Goal: Check status: Check status

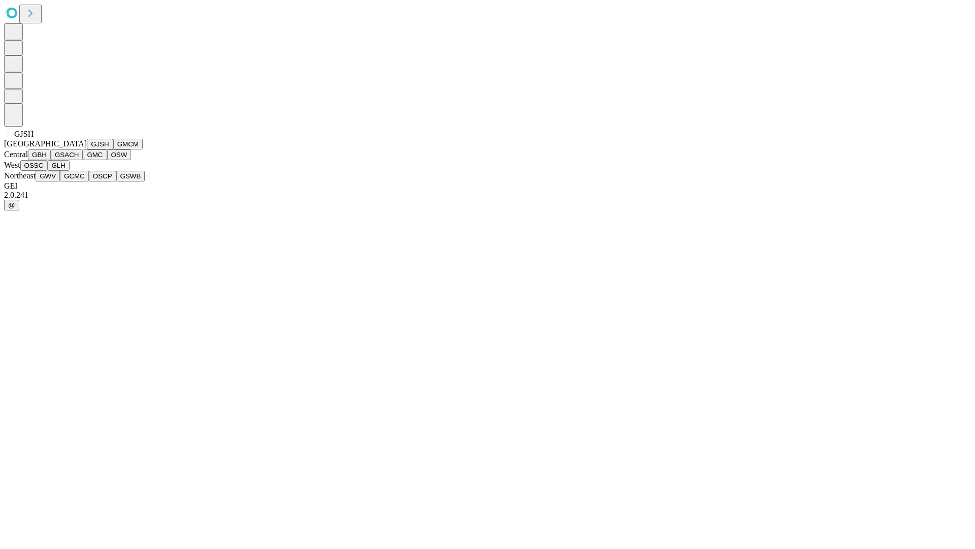
click at [87, 149] on button "GJSH" at bounding box center [100, 144] width 26 height 11
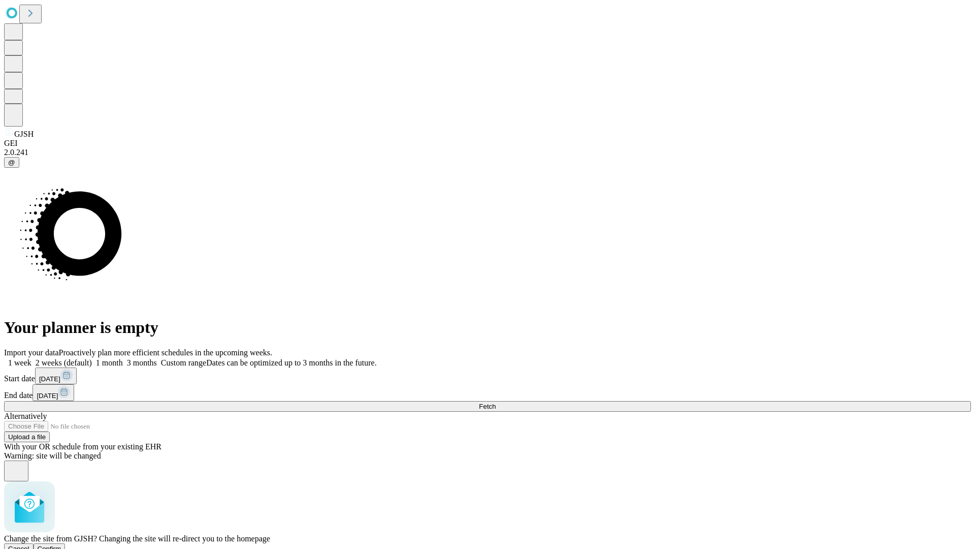
click at [61, 545] on span "Confirm" at bounding box center [50, 549] width 24 height 8
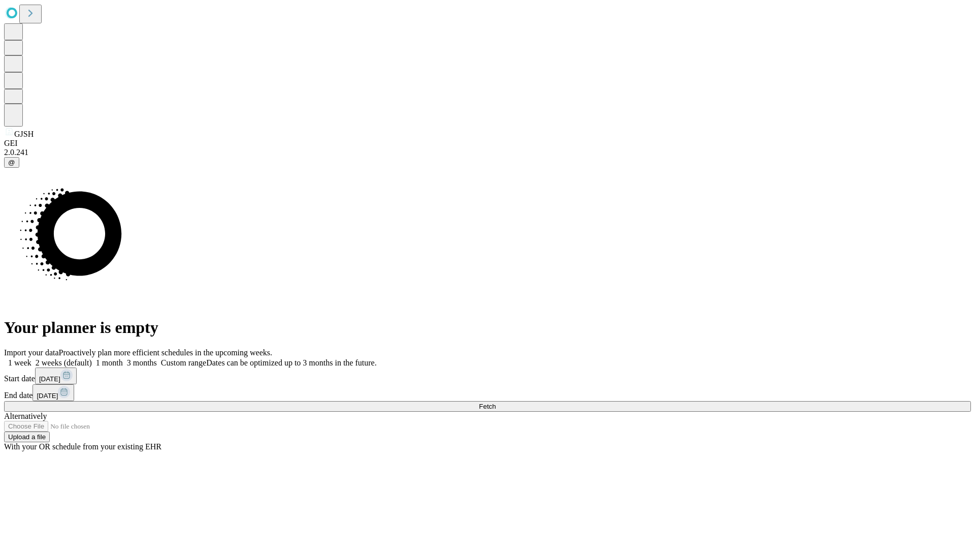
click at [123, 358] on label "1 month" at bounding box center [107, 362] width 31 height 9
click at [496, 402] on span "Fetch" at bounding box center [487, 406] width 17 height 8
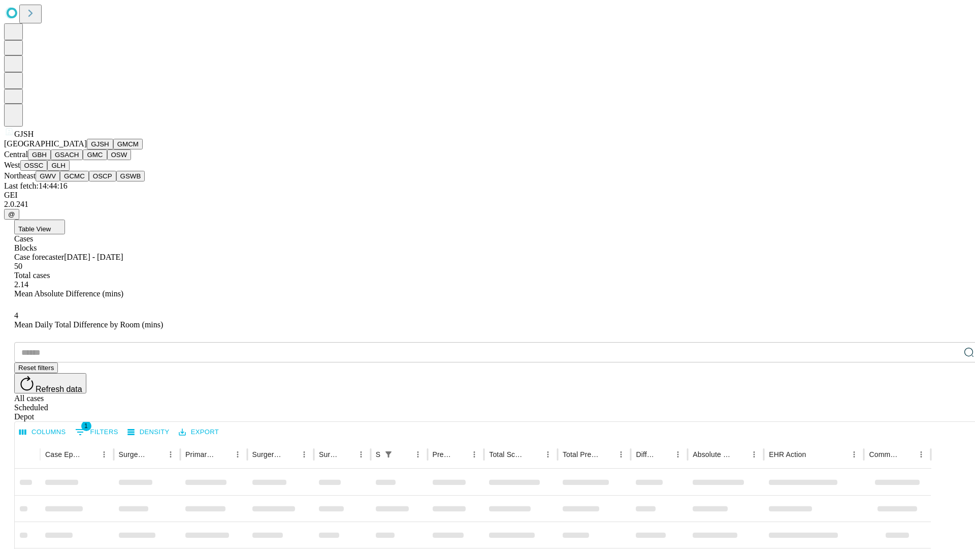
click at [113, 149] on button "GMCM" at bounding box center [127, 144] width 29 height 11
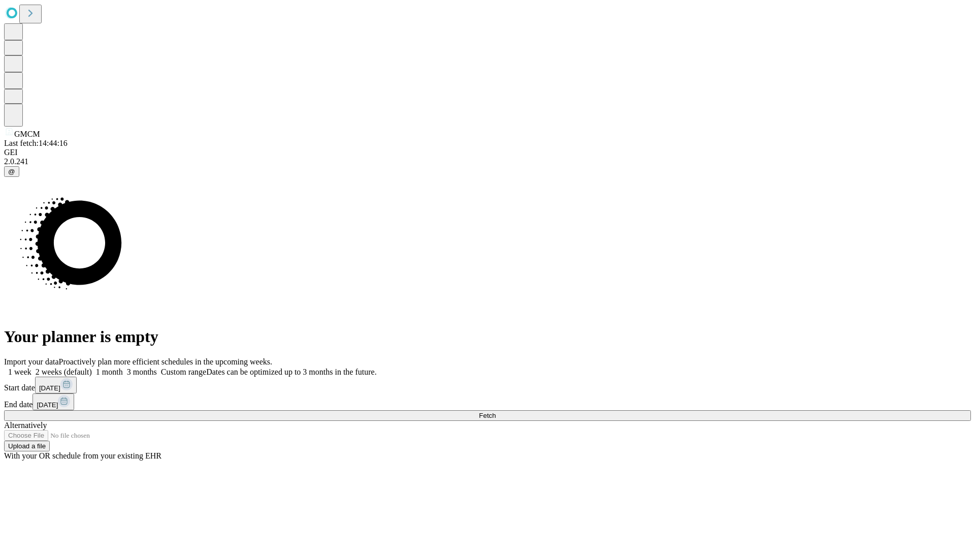
click at [123, 367] on label "1 month" at bounding box center [107, 371] width 31 height 9
click at [496, 411] on span "Fetch" at bounding box center [487, 415] width 17 height 8
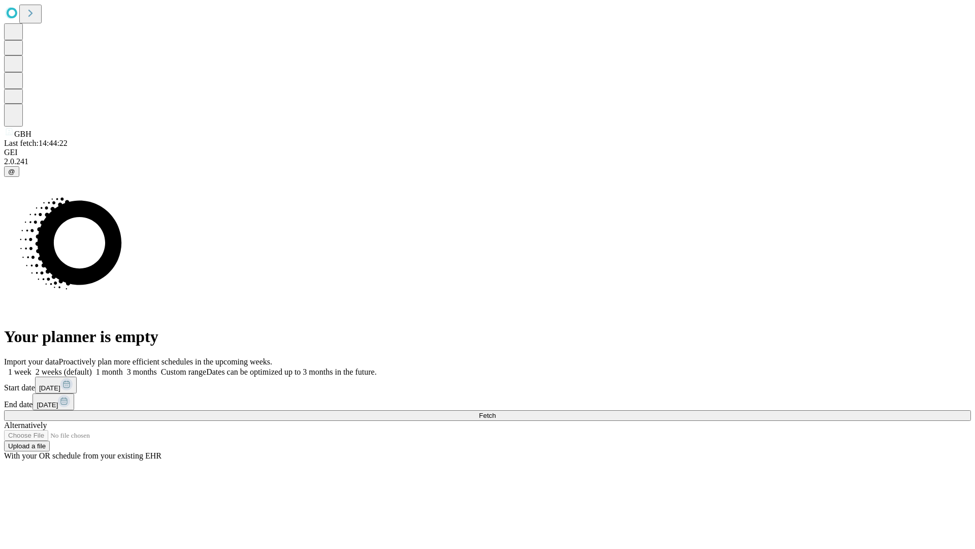
click at [123, 367] on label "1 month" at bounding box center [107, 371] width 31 height 9
click at [496, 411] on span "Fetch" at bounding box center [487, 415] width 17 height 8
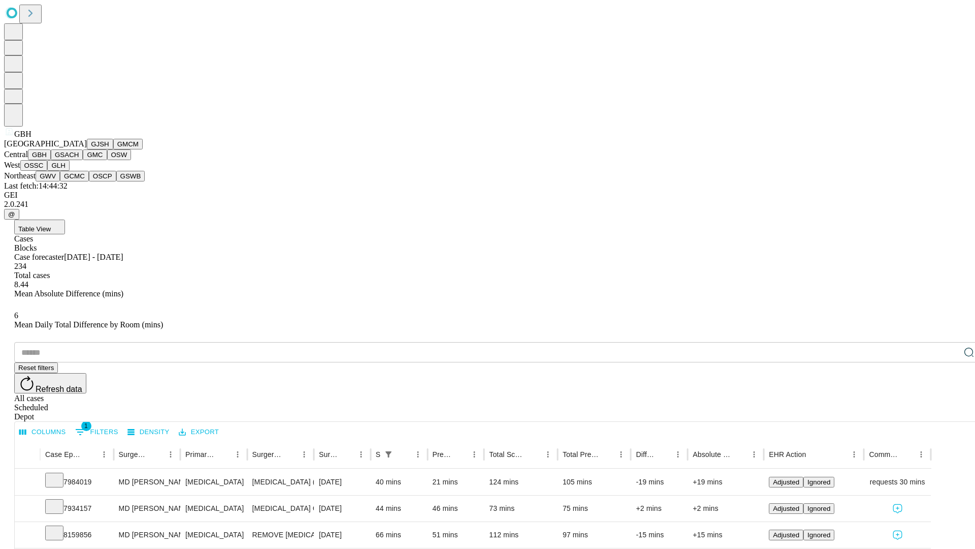
click at [79, 160] on button "GSACH" at bounding box center [67, 154] width 32 height 11
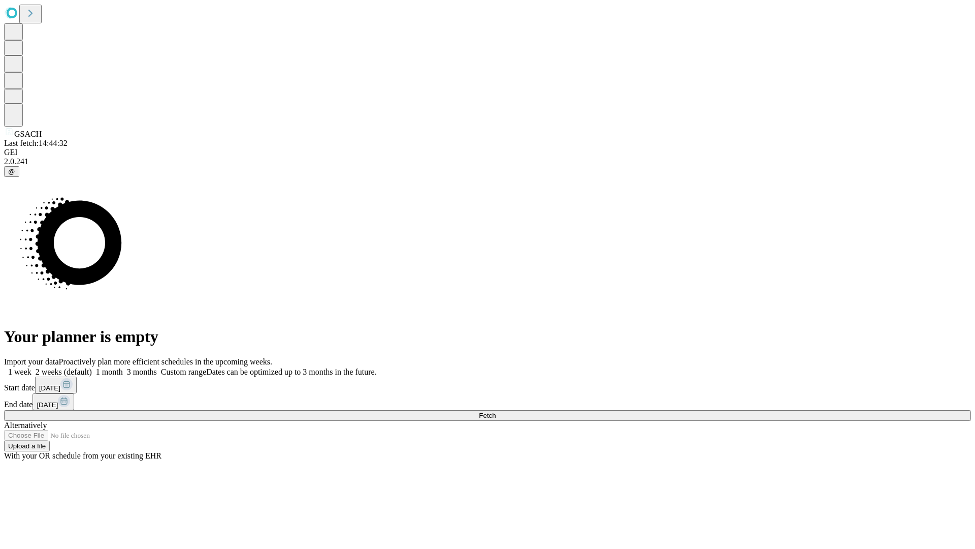
click at [496, 411] on span "Fetch" at bounding box center [487, 415] width 17 height 8
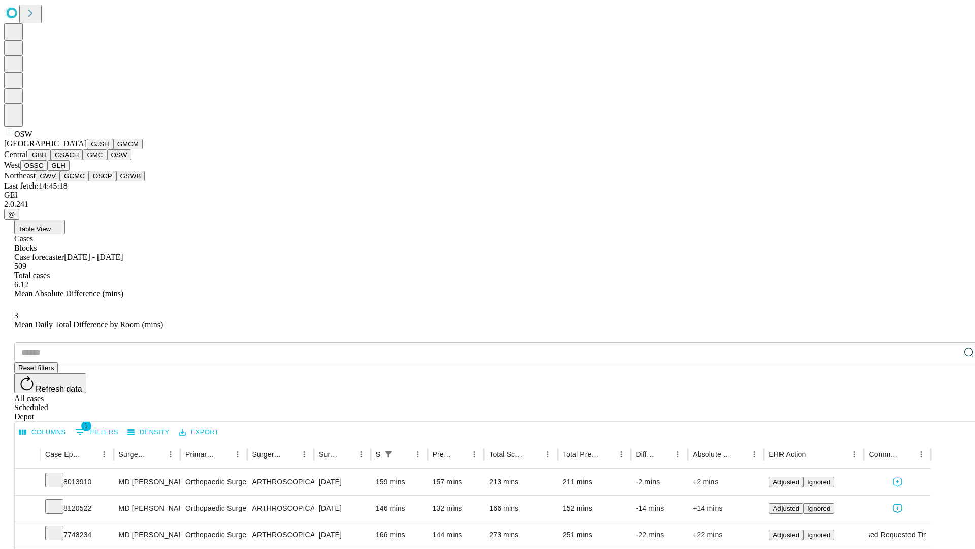
click at [48, 171] on button "OSSC" at bounding box center [33, 165] width 27 height 11
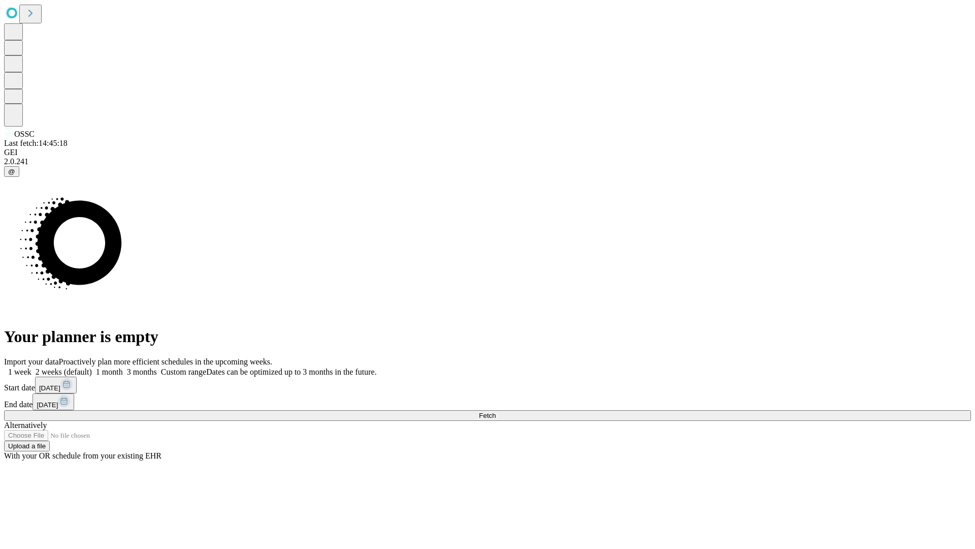
click at [496, 411] on span "Fetch" at bounding box center [487, 415] width 17 height 8
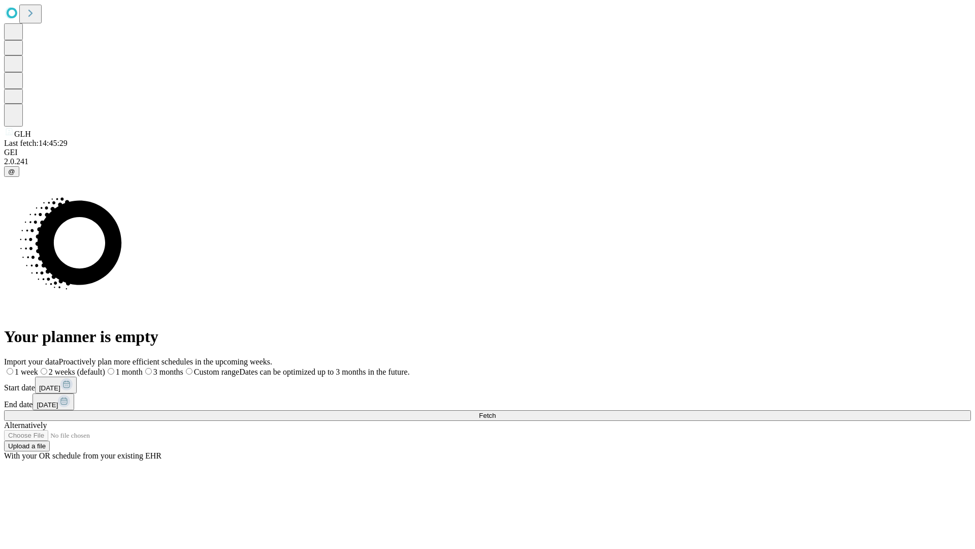
click at [143, 367] on label "1 month" at bounding box center [124, 371] width 38 height 9
click at [496, 411] on span "Fetch" at bounding box center [487, 415] width 17 height 8
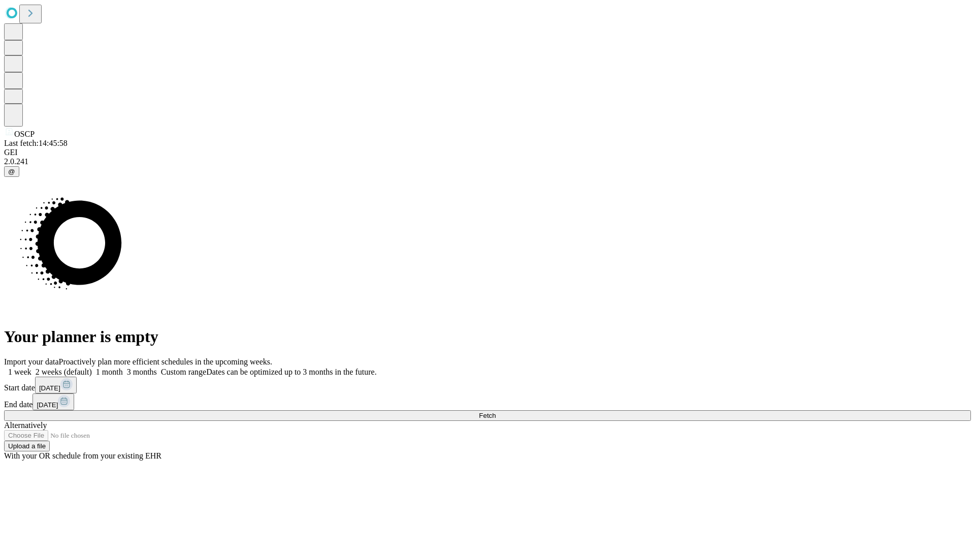
click at [123, 367] on label "1 month" at bounding box center [107, 371] width 31 height 9
click at [496, 411] on span "Fetch" at bounding box center [487, 415] width 17 height 8
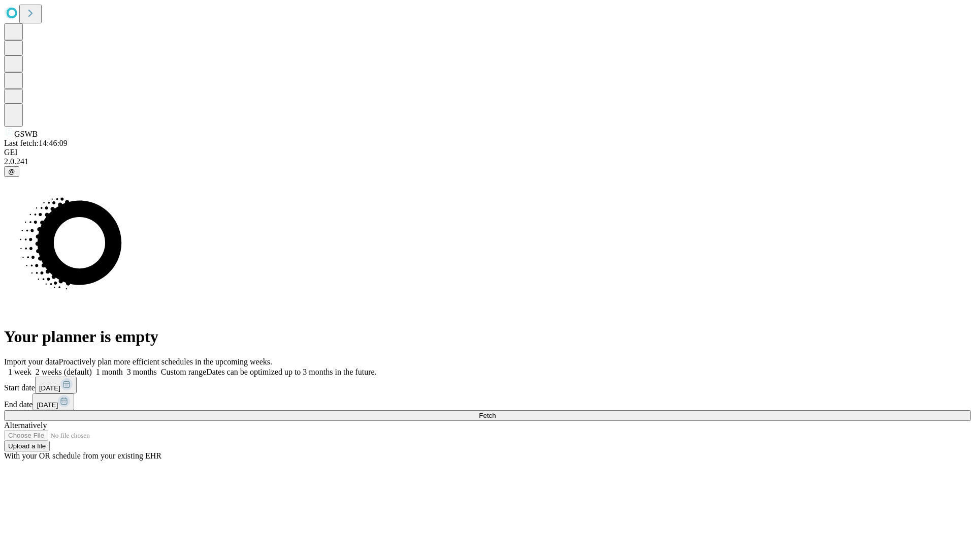
click at [123, 367] on label "1 month" at bounding box center [107, 371] width 31 height 9
click at [496, 411] on span "Fetch" at bounding box center [487, 415] width 17 height 8
